Goal: Navigation & Orientation: Find specific page/section

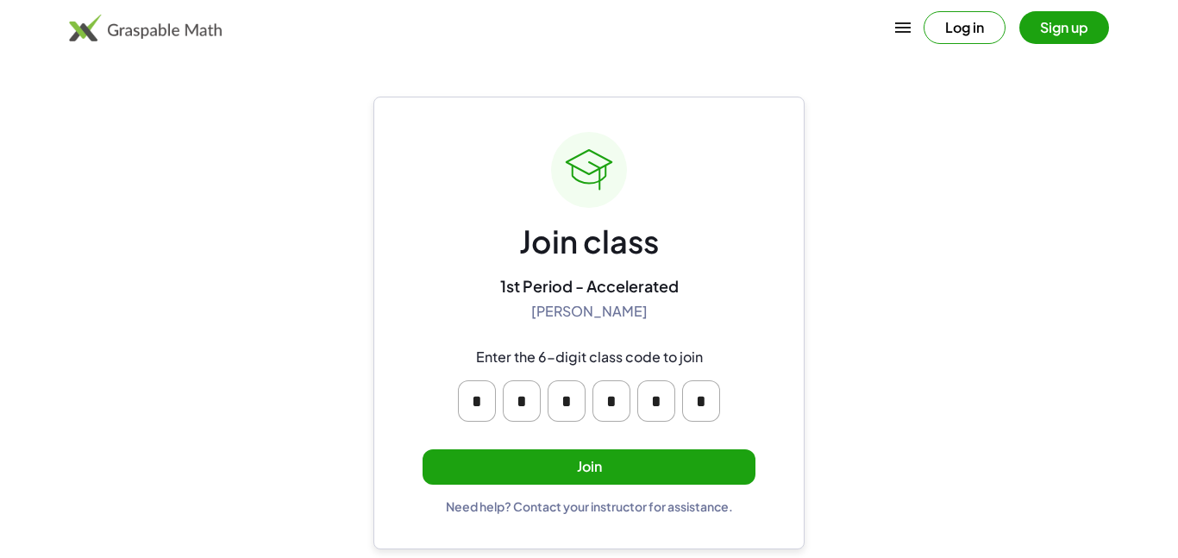
click at [644, 462] on button "Join" at bounding box center [588, 466] width 333 height 35
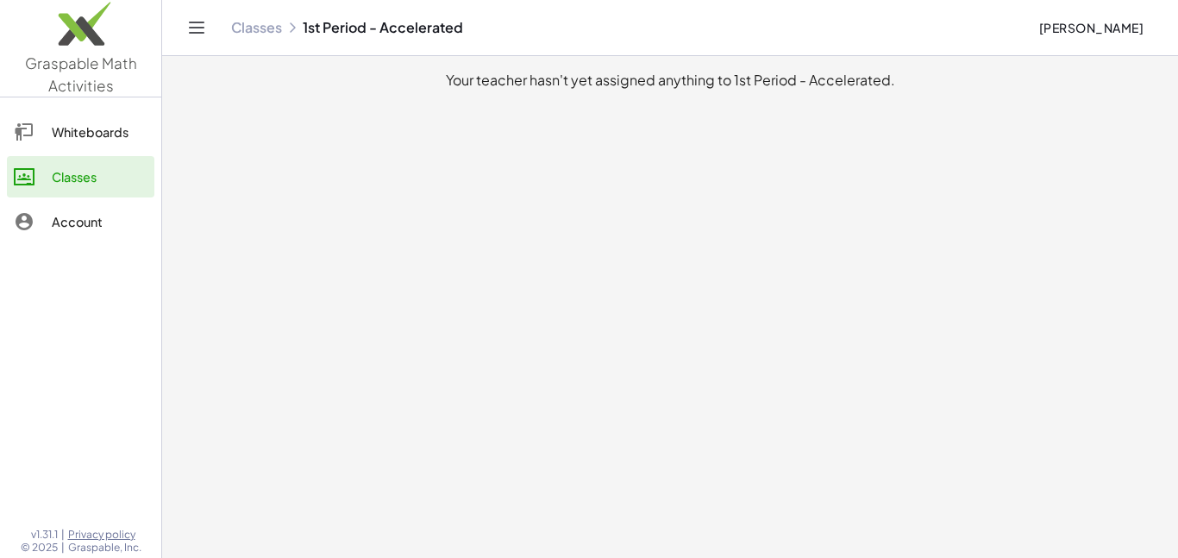
click at [235, 167] on main "Your teacher hasn't yet assigned anything to 1st Period - Accelerated." at bounding box center [669, 279] width 1015 height 558
click at [198, 35] on icon "Toggle navigation" at bounding box center [196, 27] width 21 height 21
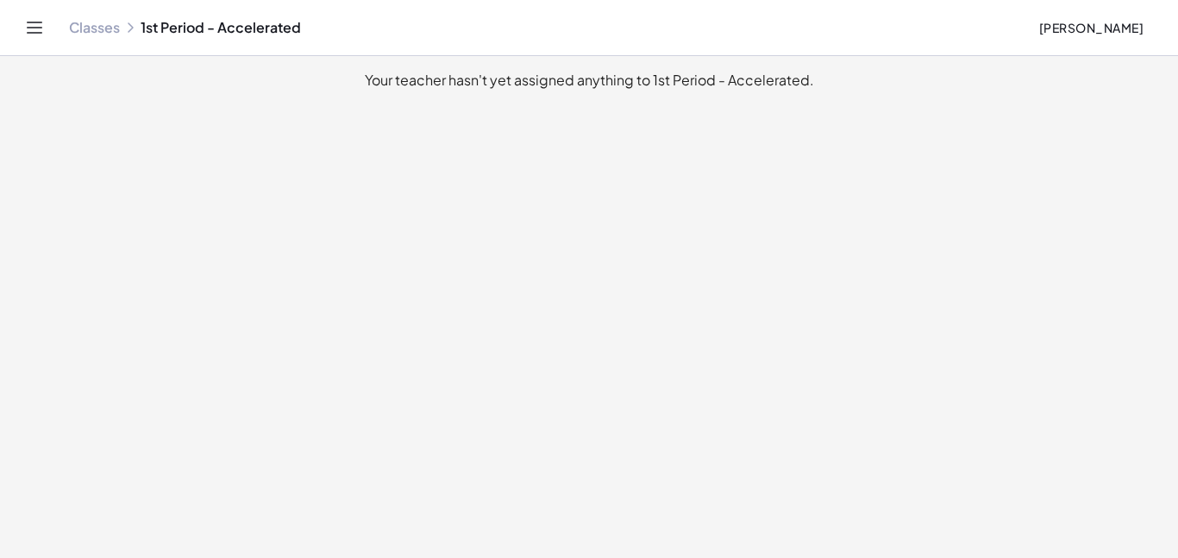
click at [26, 34] on icon "Toggle navigation" at bounding box center [34, 27] width 21 height 21
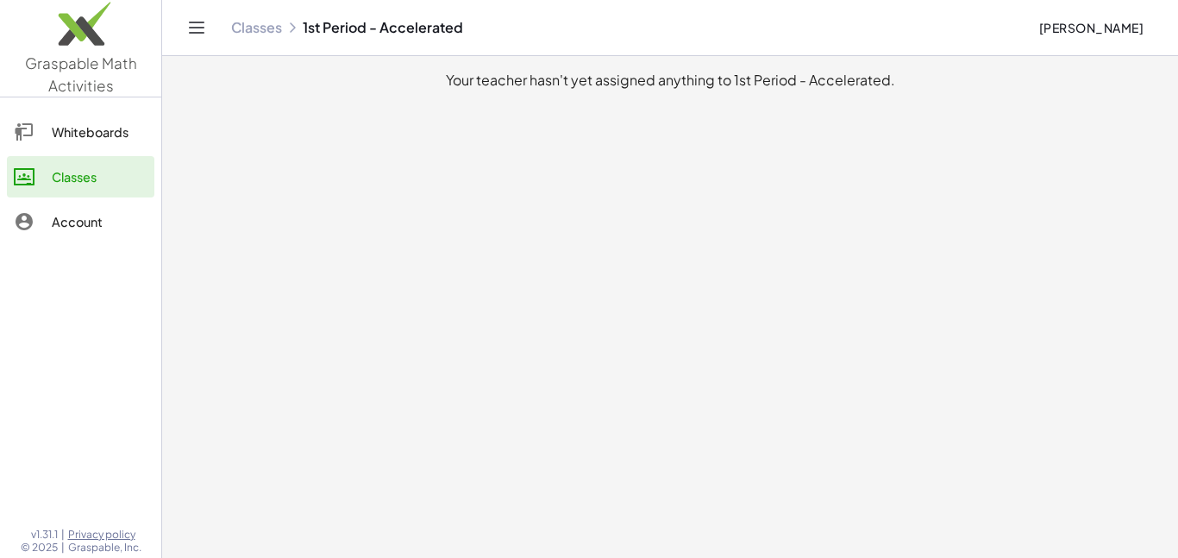
click at [84, 150] on link "Whiteboards" at bounding box center [80, 131] width 147 height 41
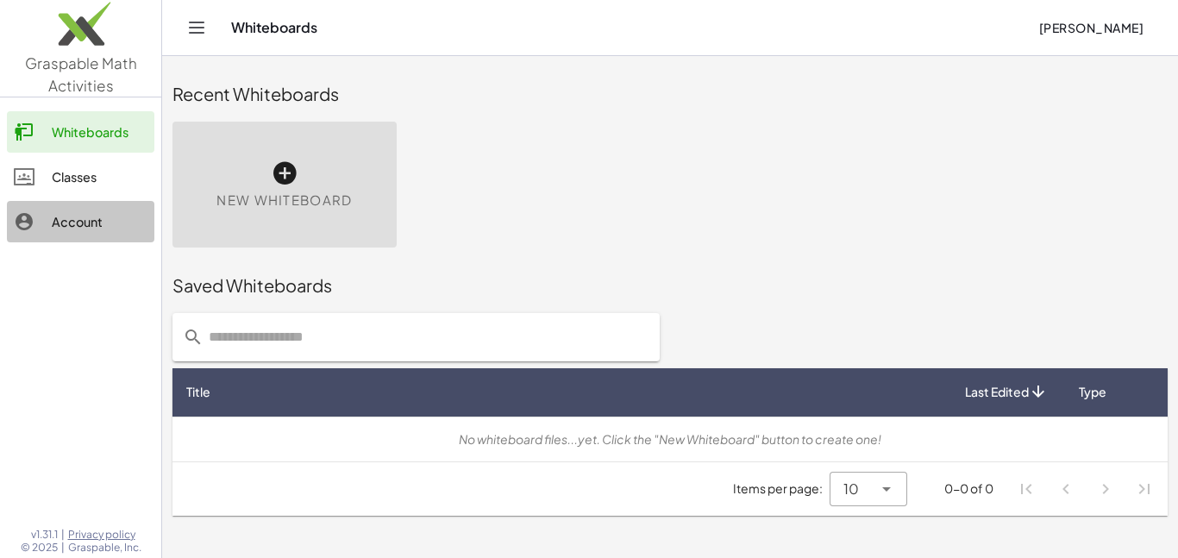
click at [21, 237] on link "Account" at bounding box center [80, 221] width 147 height 41
